Goal: Transaction & Acquisition: Book appointment/travel/reservation

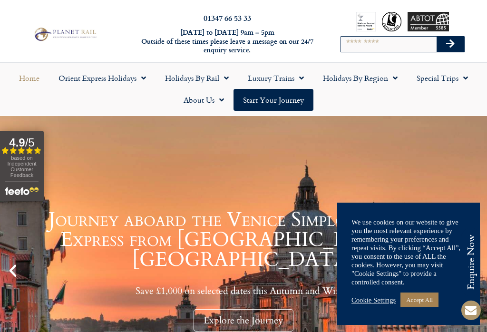
click at [426, 304] on link "Accept All" at bounding box center [420, 300] width 38 height 15
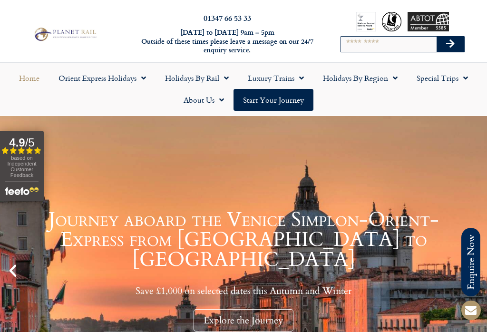
click at [358, 79] on link "Holidays by Region" at bounding box center [361, 78] width 94 height 22
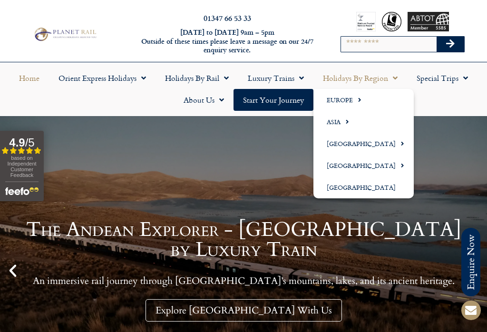
click at [352, 101] on link "Europe" at bounding box center [364, 100] width 100 height 22
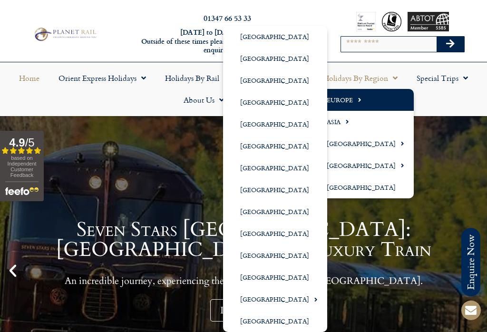
click at [262, 154] on link "[GEOGRAPHIC_DATA]" at bounding box center [275, 146] width 104 height 22
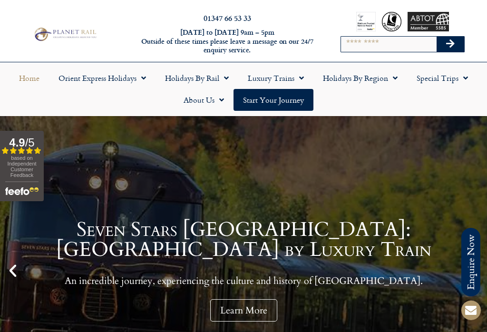
click at [260, 150] on link "[GEOGRAPHIC_DATA]" at bounding box center [275, 146] width 104 height 22
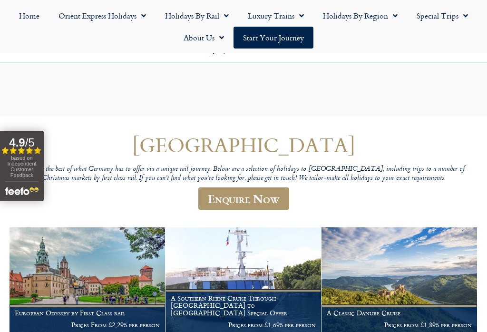
scroll to position [145, 0]
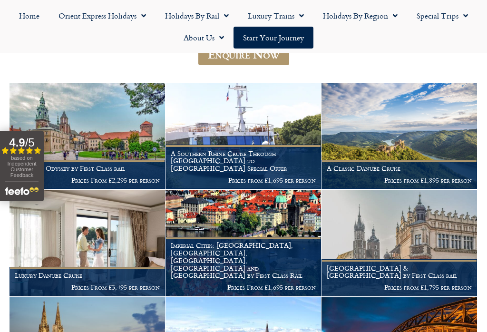
click at [120, 169] on figcaption "European Odyssey by First Class rail Prices From £2,295 per person" at bounding box center [88, 174] width 156 height 29
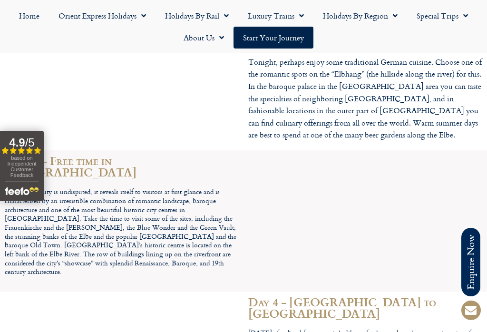
scroll to position [1480, 0]
